Goal: Communication & Community: Answer question/provide support

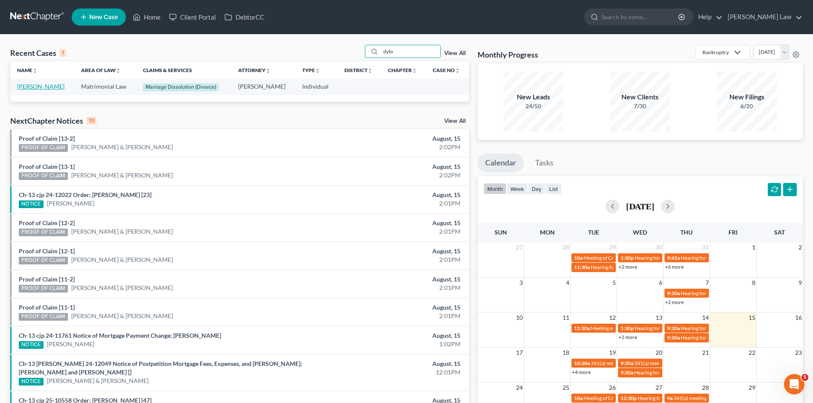
click at [37, 89] on link "[PERSON_NAME]" at bounding box center [40, 86] width 47 height 7
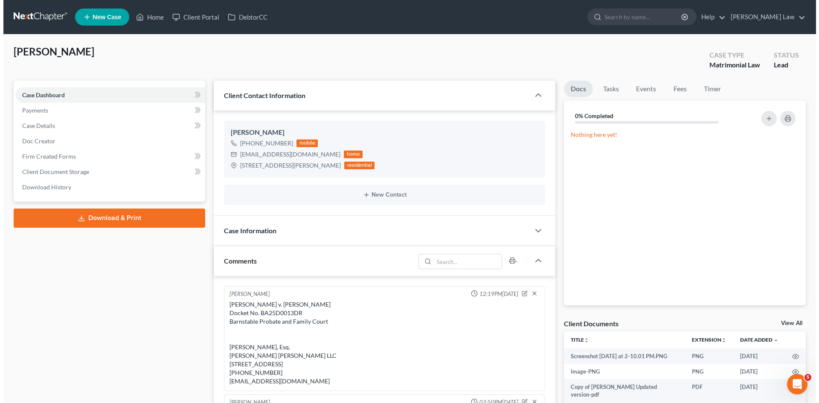
scroll to position [174, 0]
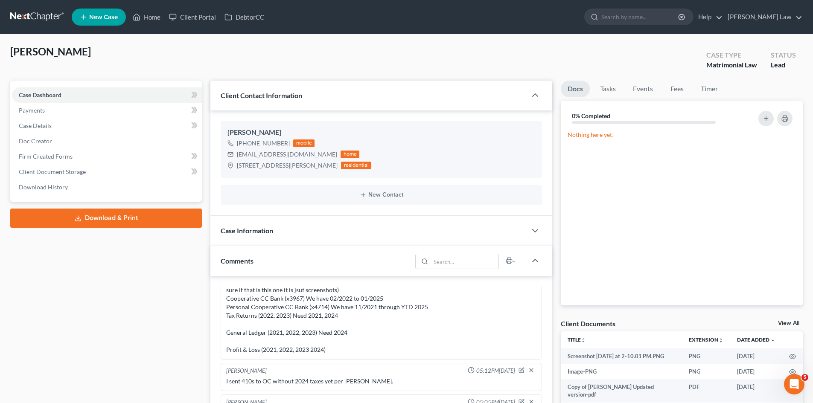
click at [785, 324] on link "View All" at bounding box center [788, 323] width 21 height 6
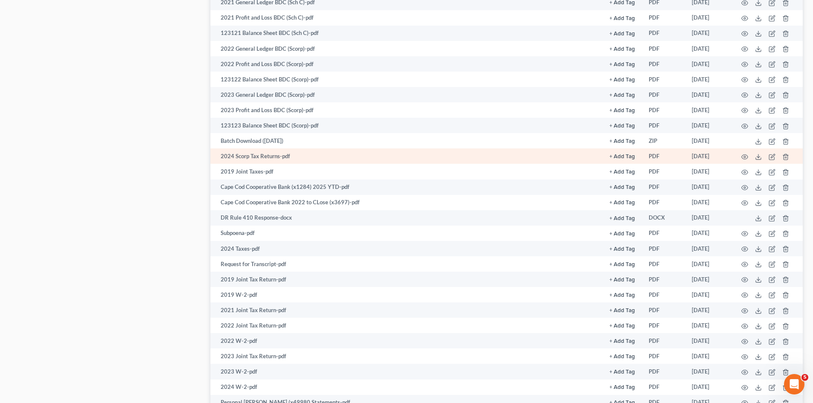
scroll to position [817, 0]
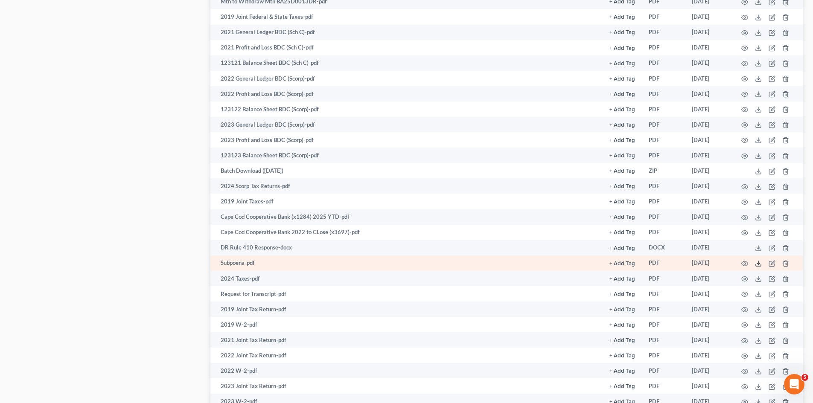
click at [758, 264] on polyline at bounding box center [758, 263] width 3 height 1
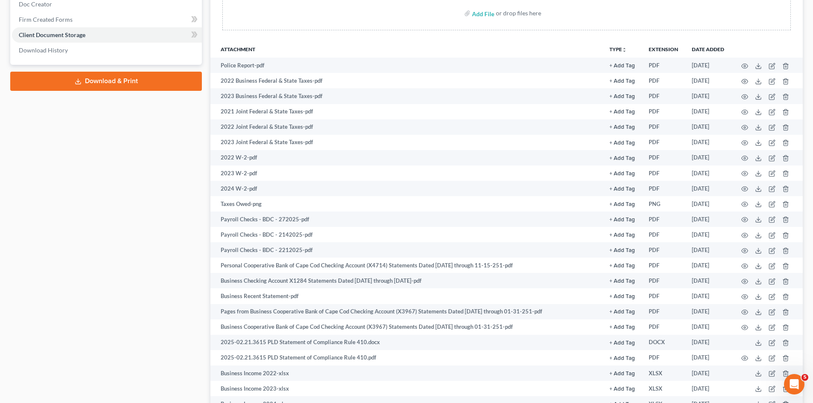
scroll to position [0, 0]
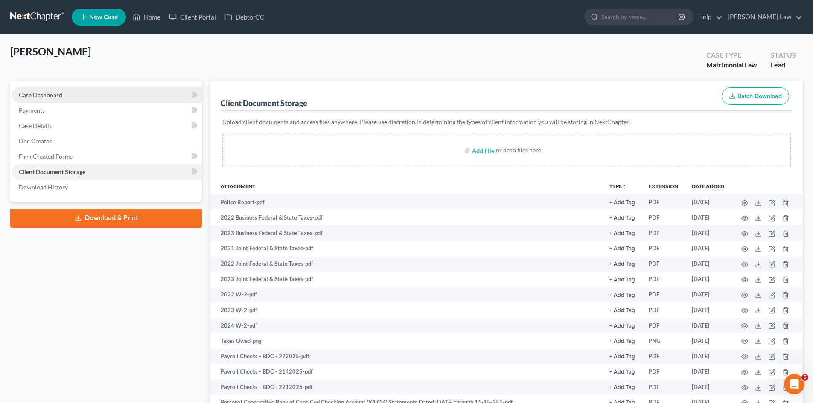
click at [66, 95] on link "Case Dashboard" at bounding box center [107, 94] width 190 height 15
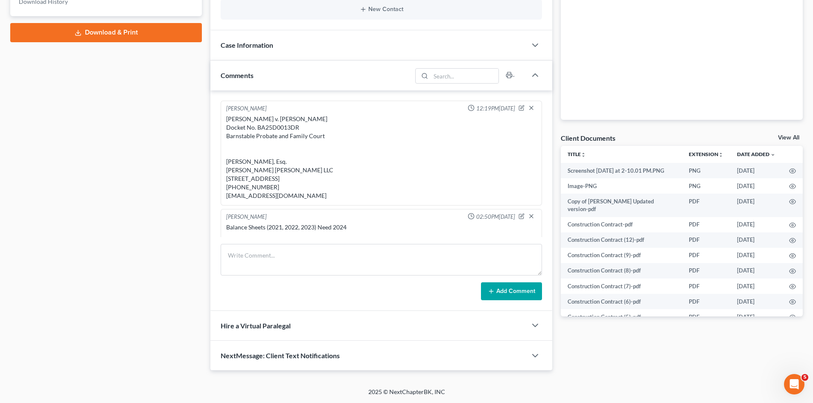
click at [278, 200] on div "[PERSON_NAME] v. [PERSON_NAME] Docket No. BA25D0013DR Barnstable Probate and Fa…" at bounding box center [381, 157] width 310 height 85
copy div "[EMAIL_ADDRESS][DOMAIN_NAME]"
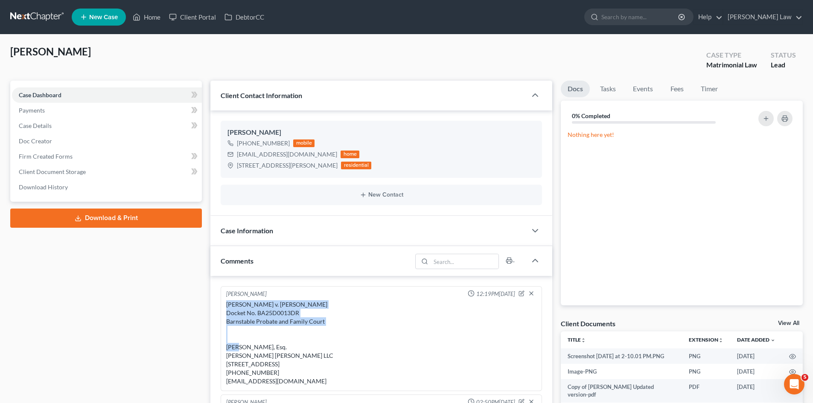
drag, startPoint x: 332, startPoint y: 320, endPoint x: 207, endPoint y: 306, distance: 125.8
click at [207, 306] on div "Client Contact Information [PERSON_NAME] [PHONE_NUMBER] mobile [EMAIL_ADDRESS][…" at bounding box center [381, 319] width 350 height 476
copy div "[PERSON_NAME] v. [PERSON_NAME] Docket No. BA25D0013DR Barnstable Probate and Fa…"
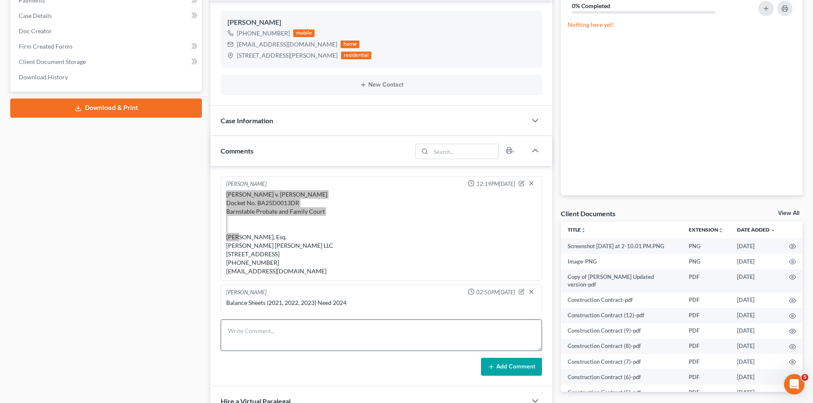
scroll to position [186, 0]
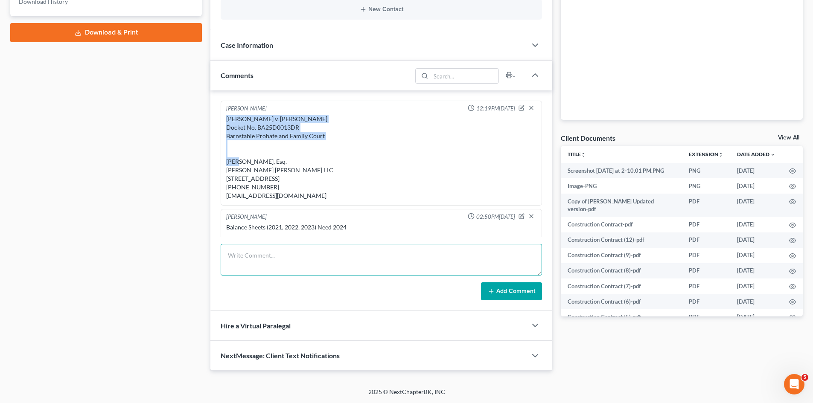
click at [297, 259] on textarea at bounding box center [381, 260] width 321 height 32
click at [342, 257] on textarea "I sent subpoena response to OC:" at bounding box center [381, 260] width 321 height 32
paste textarea "[EMAIL_ADDRESS][DOMAIN_NAME] Can view [PERSON_NAME] [PERSON_NAME] Domingos [EMA…"
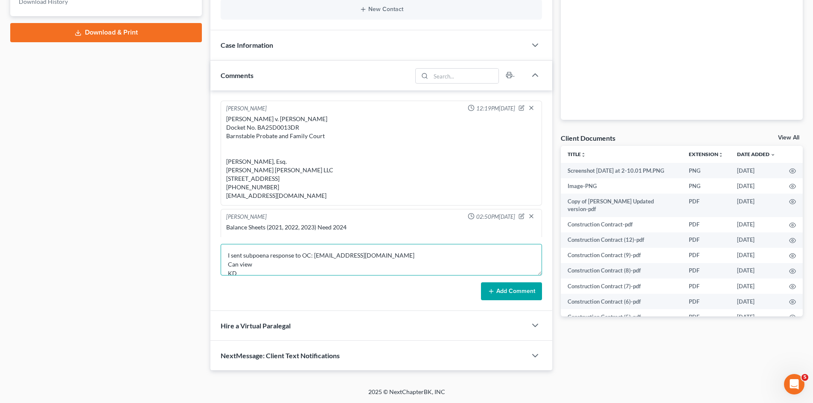
scroll to position [20, 0]
click at [262, 262] on textarea "I sent subpoena response to OC: [EMAIL_ADDRESS][DOMAIN_NAME] Can view KD [PERSO…" at bounding box center [381, 260] width 321 height 32
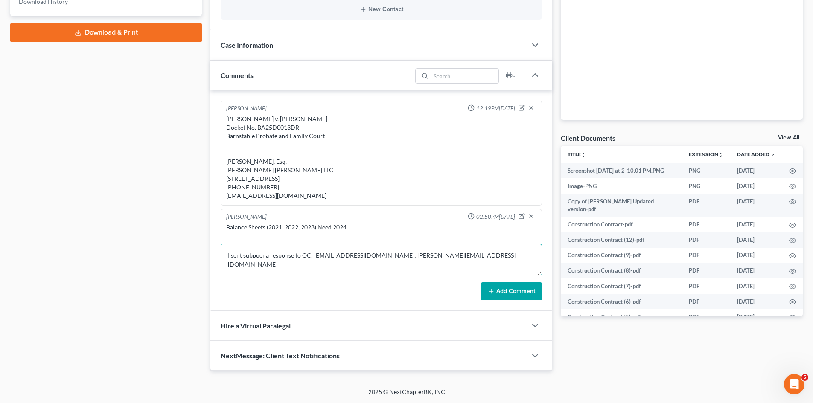
click at [481, 249] on textarea "I sent subpoena response to OC: [EMAIL_ADDRESS][DOMAIN_NAME]; [PERSON_NAME][EMA…" at bounding box center [381, 260] width 321 height 32
paste textarea "[EMAIL_ADDRESS][DOMAIN_NAME]"
type textarea "I sent subpoena response to OC: [EMAIL_ADDRESS][DOMAIN_NAME]; [PERSON_NAME][EMA…"
click at [526, 295] on button "Add Comment" at bounding box center [511, 292] width 61 height 18
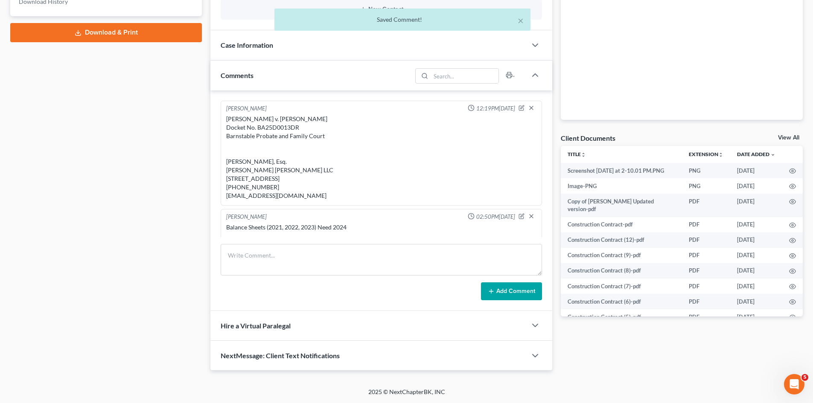
scroll to position [214, 0]
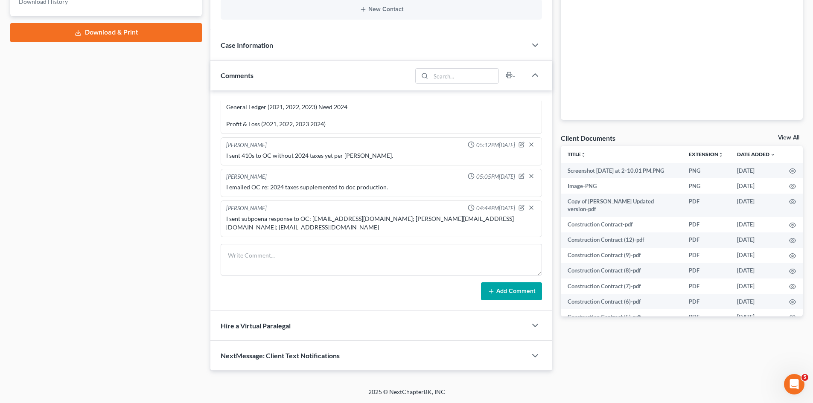
click at [784, 138] on link "View All" at bounding box center [788, 138] width 21 height 6
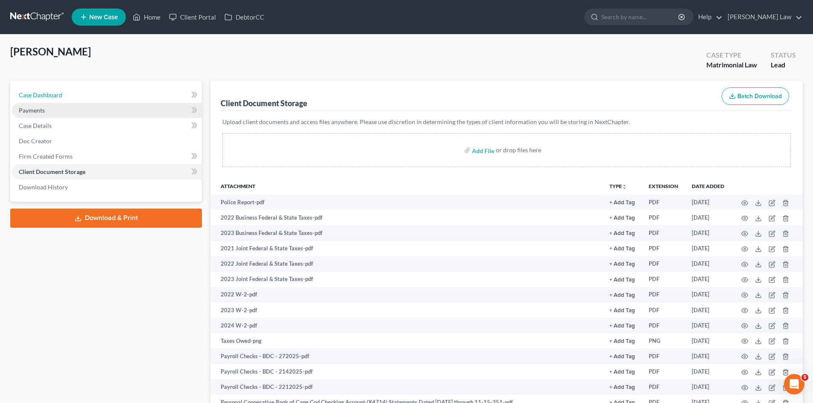
drag, startPoint x: 62, startPoint y: 97, endPoint x: 84, endPoint y: 108, distance: 24.6
click at [62, 97] on link "Case Dashboard" at bounding box center [107, 94] width 190 height 15
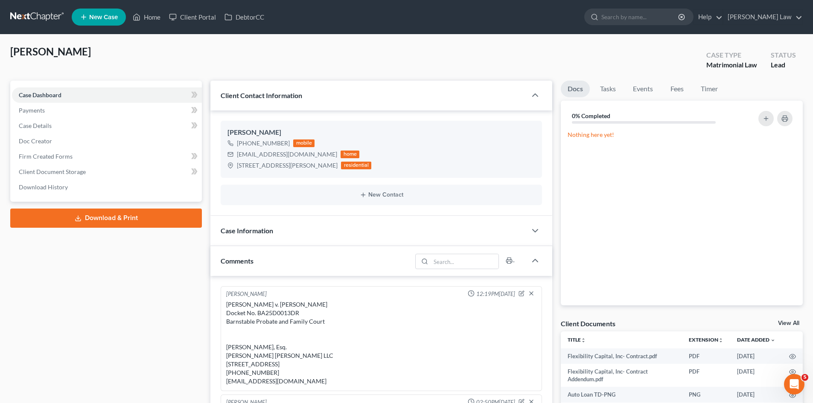
scroll to position [214, 0]
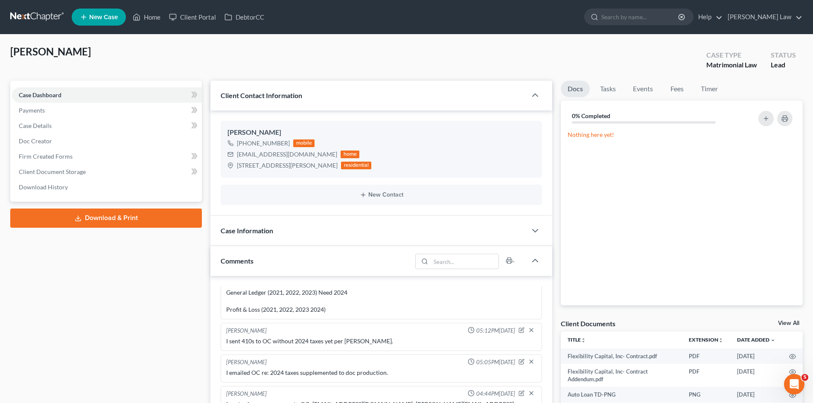
click at [783, 325] on link "View All" at bounding box center [788, 323] width 21 height 6
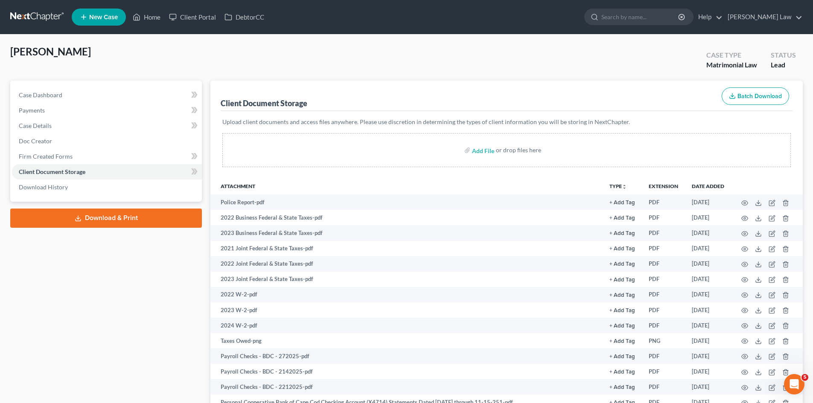
click at [18, 11] on link at bounding box center [37, 16] width 55 height 15
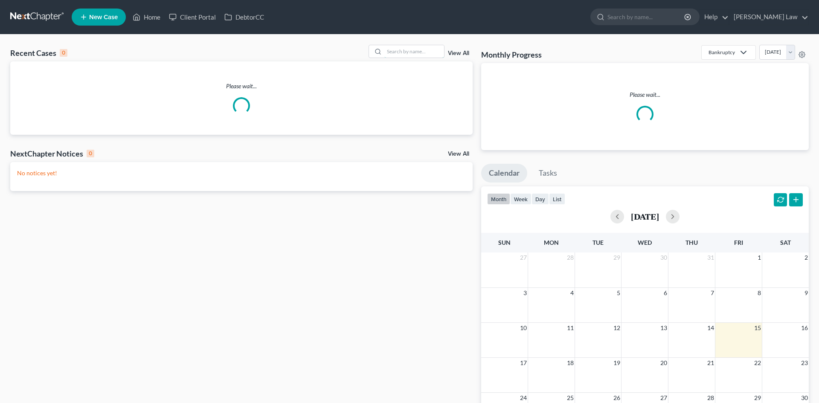
click at [388, 53] on input "search" at bounding box center [415, 51] width 60 height 12
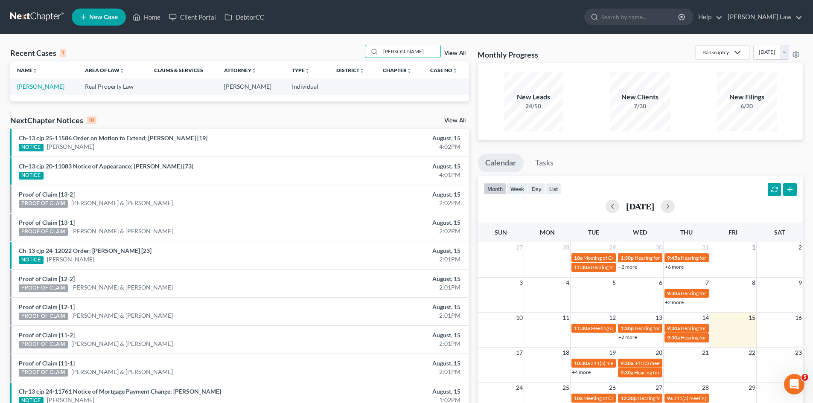
type input "[PERSON_NAME]"
click at [32, 89] on link "[PERSON_NAME]" at bounding box center [40, 86] width 47 height 7
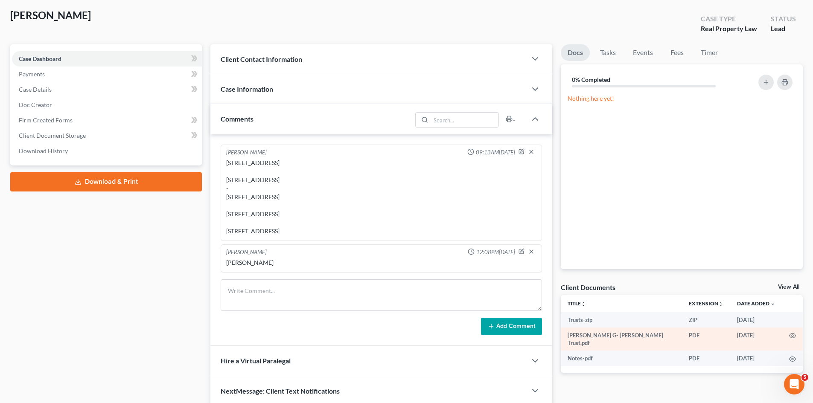
scroll to position [72, 0]
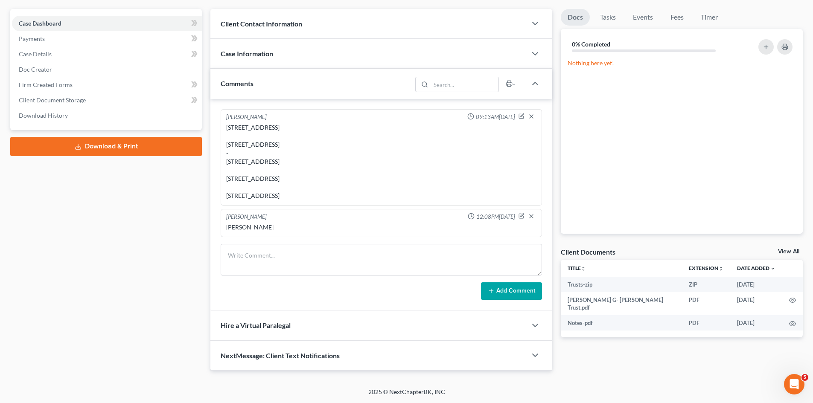
click at [788, 252] on link "View All" at bounding box center [788, 252] width 21 height 6
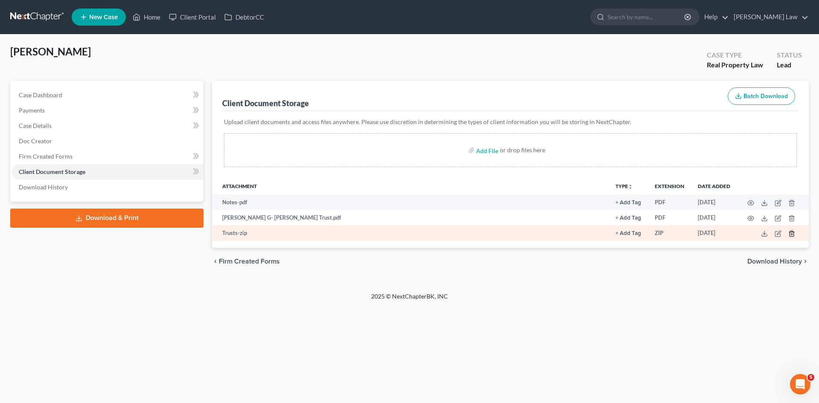
click at [791, 233] on icon "button" at bounding box center [792, 233] width 7 height 7
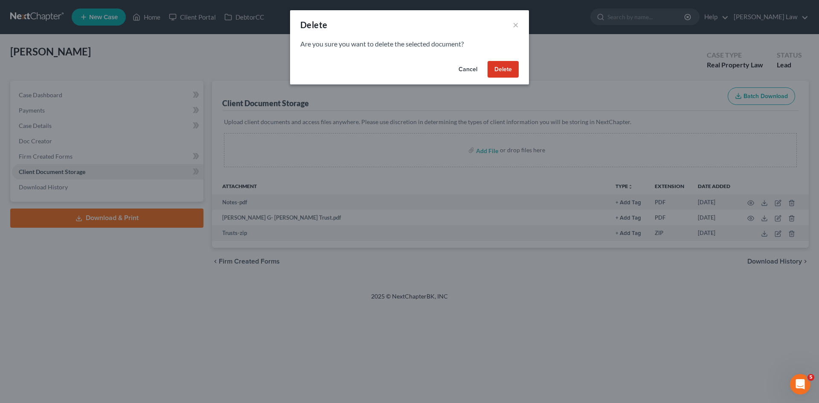
click at [499, 74] on button "Delete" at bounding box center [503, 69] width 31 height 17
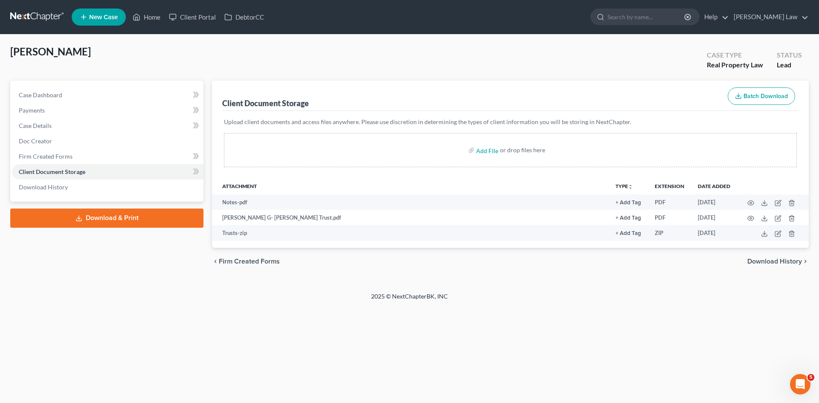
click at [45, 15] on link at bounding box center [37, 16] width 55 height 15
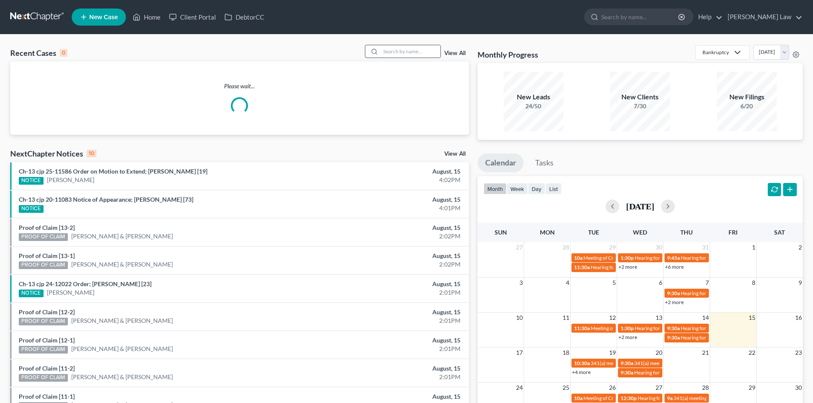
click at [413, 52] on input "search" at bounding box center [411, 51] width 60 height 12
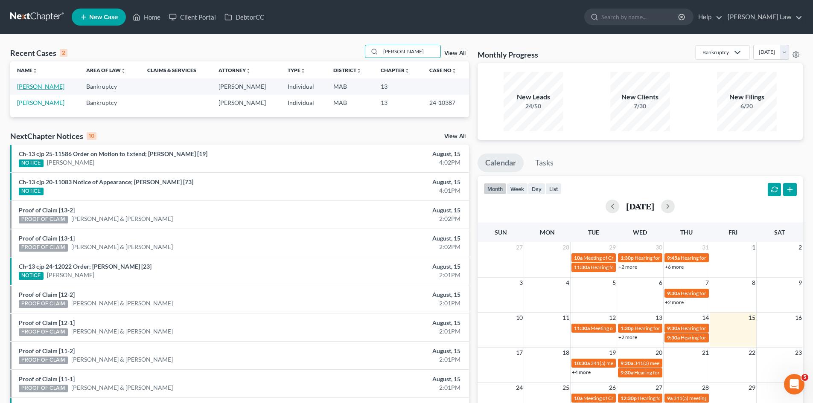
type input "barry"
click at [35, 87] on link "Barry, Laura" at bounding box center [40, 86] width 47 height 7
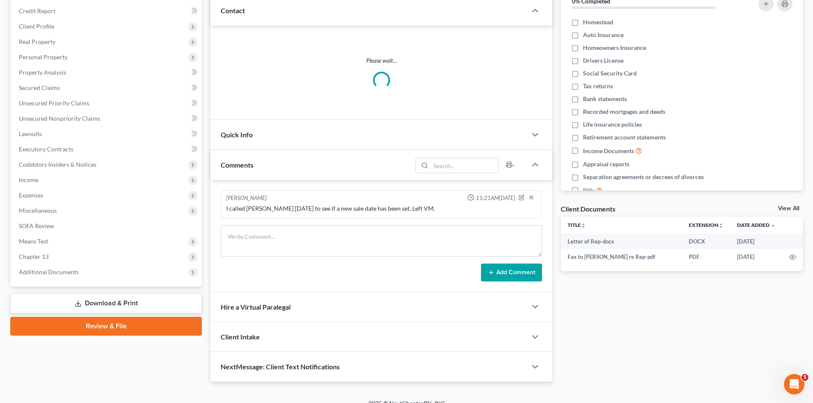
scroll to position [105, 0]
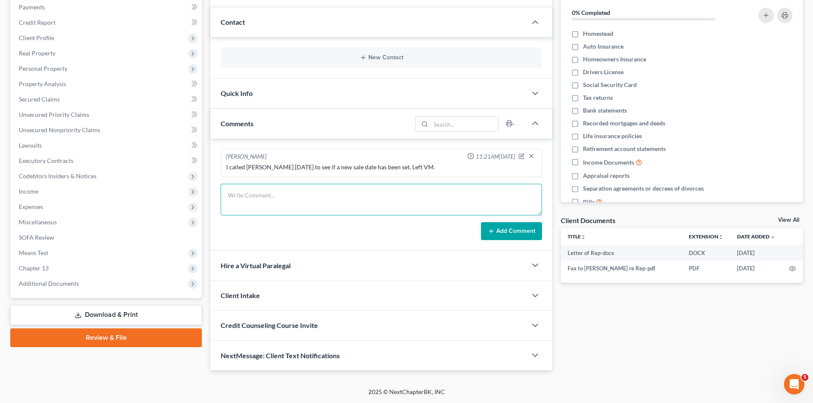
click at [332, 207] on textarea at bounding box center [381, 200] width 321 height 32
paste textarea "From: Kathryn Sullivan-Trainor <ksullivantrainor@harmonlaw.com> Date: Aug 15, 2…"
type textarea "From: Kathryn Sullivan-Trainor <ksullivantrainor@harmonlaw.com> Date: Aug 15, 2…"
click at [511, 233] on button "Add Comment" at bounding box center [511, 231] width 61 height 18
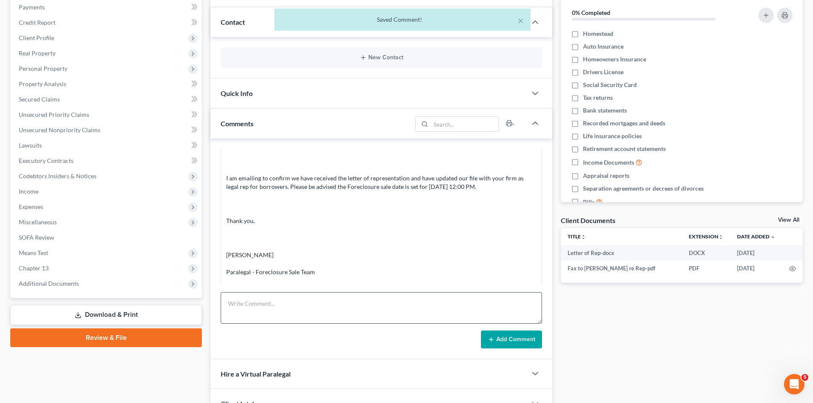
scroll to position [196, 0]
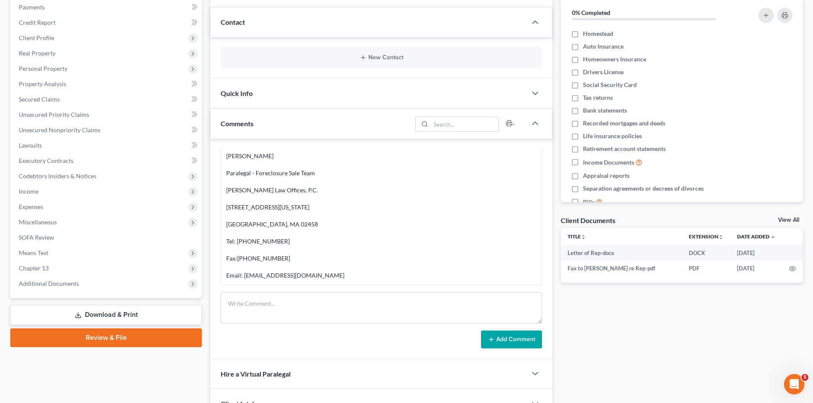
click at [262, 159] on div "From: Kathryn Sullivan-Trainor <ksullivantrainor@harmonlaw.com> Date: Aug 15, 2…" at bounding box center [381, 139] width 310 height 282
copy div "Kathryn Sullivan-Trainor"
click at [302, 277] on div "From: Kathryn Sullivan-Trainor <ksullivantrainor@harmonlaw.com> Date: Aug 15, 2…" at bounding box center [381, 139] width 310 height 282
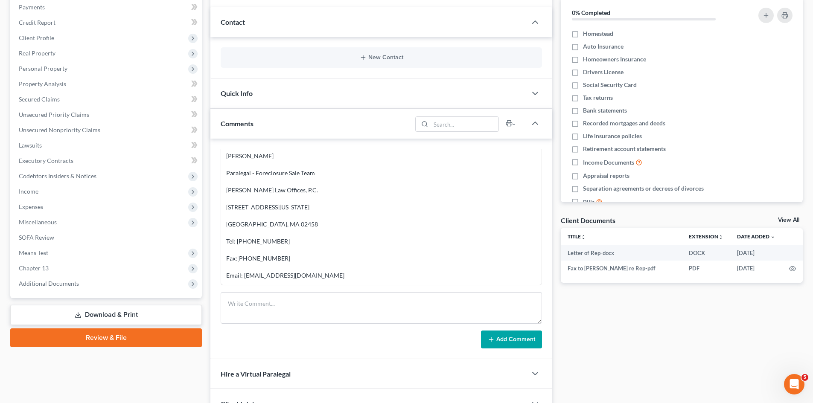
drag, startPoint x: 374, startPoint y: 277, endPoint x: 244, endPoint y: 275, distance: 130.2
click at [244, 275] on div "From: Kathryn Sullivan-Trainor <ksullivantrainor@harmonlaw.com> Date: Aug 15, 2…" at bounding box center [381, 139] width 310 height 282
copy div "ksullivantrainor@harmonlaw.com"
